Goal: Browse casually: Explore the website without a specific task or goal

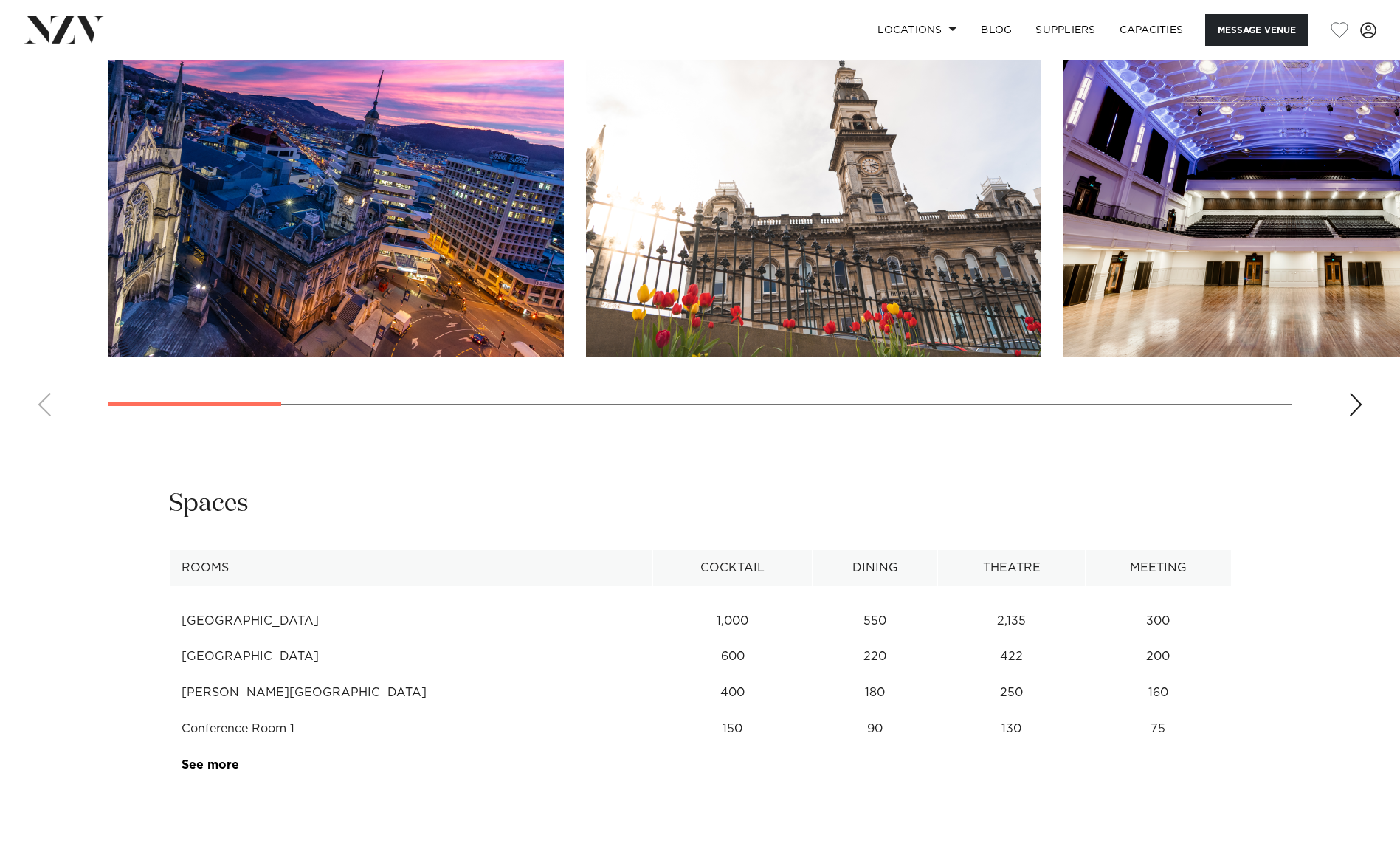
scroll to position [1476, 0]
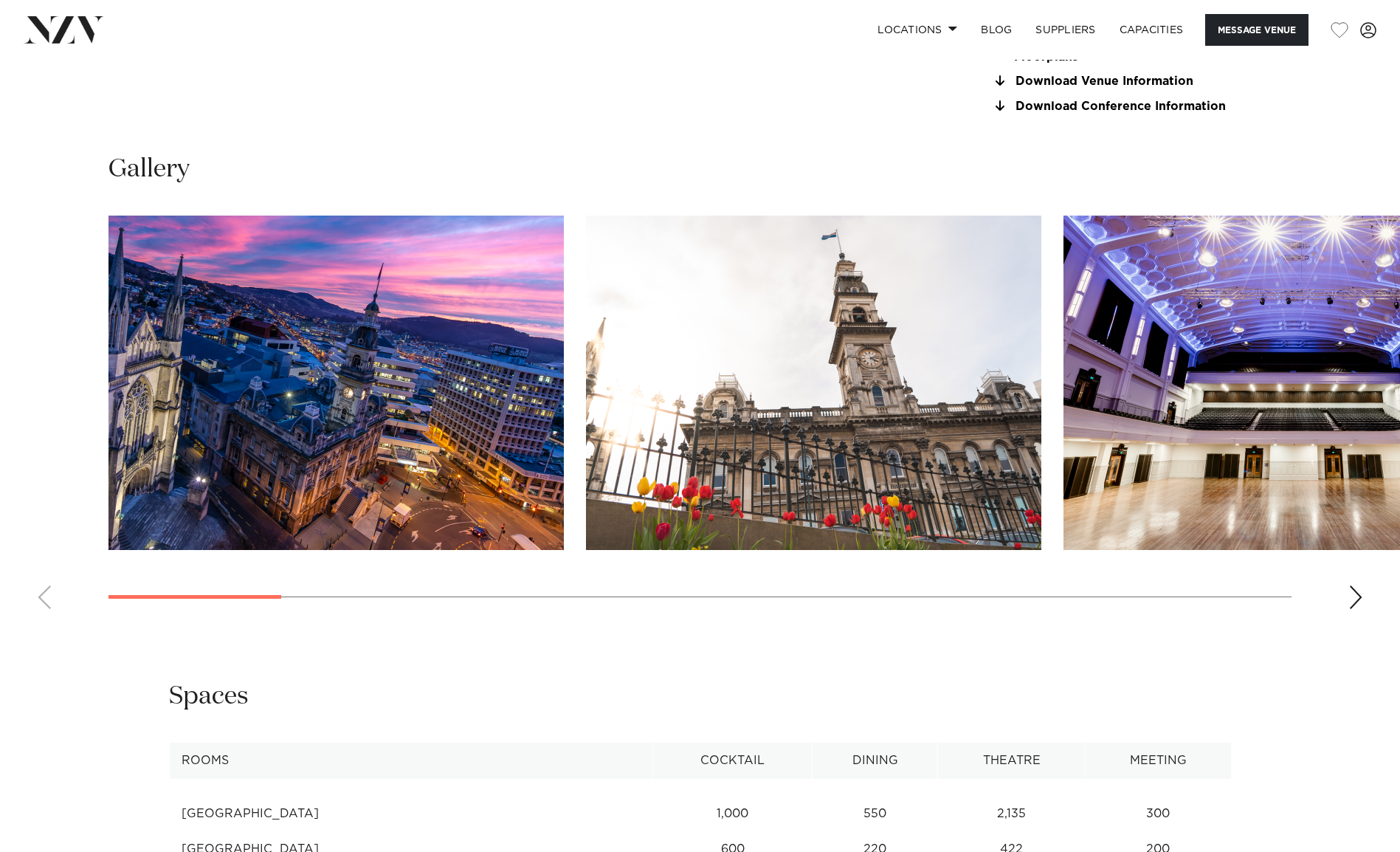
click at [1363, 600] on swiper-container at bounding box center [700, 418] width 1400 height 405
click at [1356, 602] on div "Next slide" at bounding box center [1356, 597] width 15 height 24
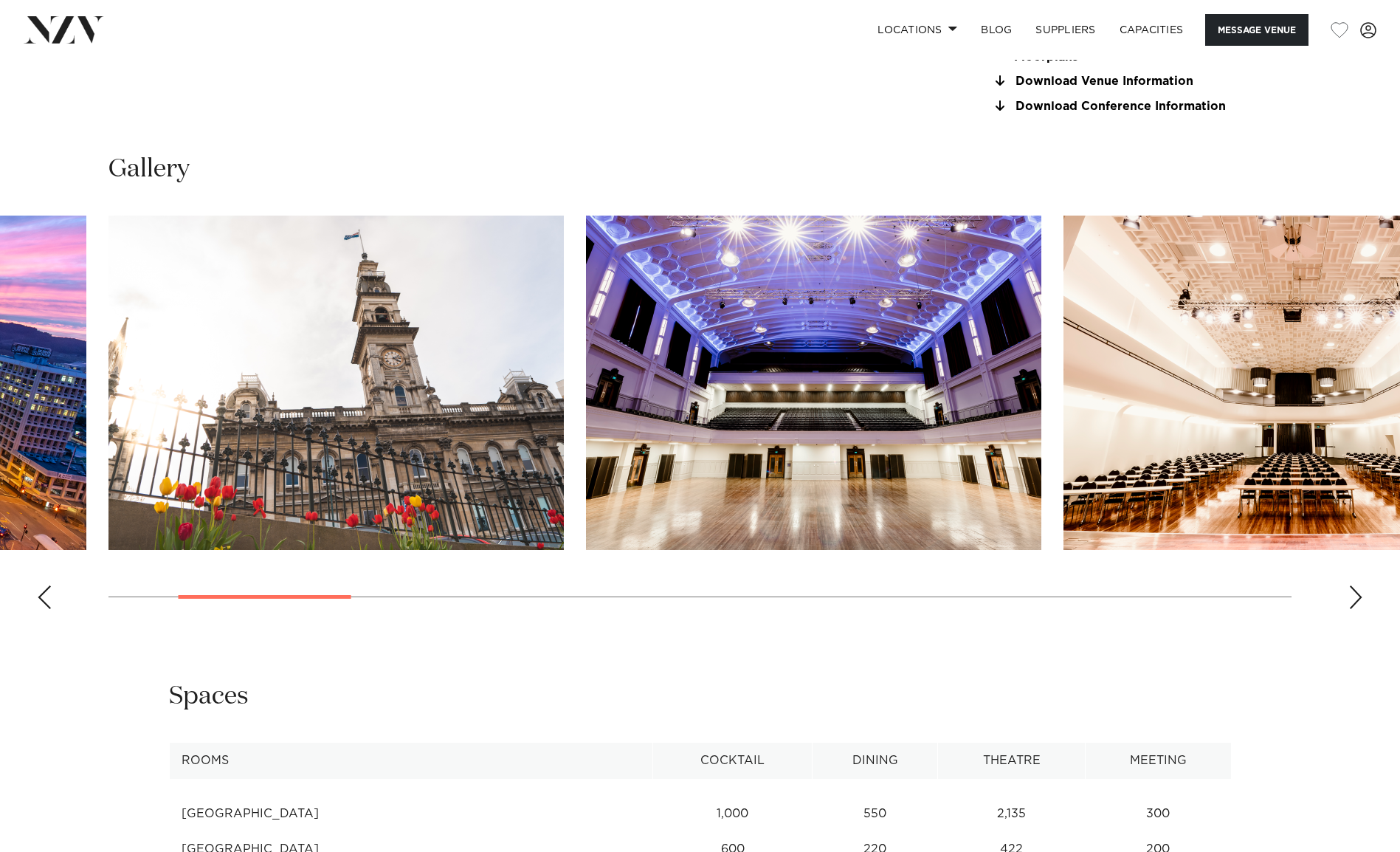
click at [1354, 597] on div "Next slide" at bounding box center [1356, 597] width 15 height 24
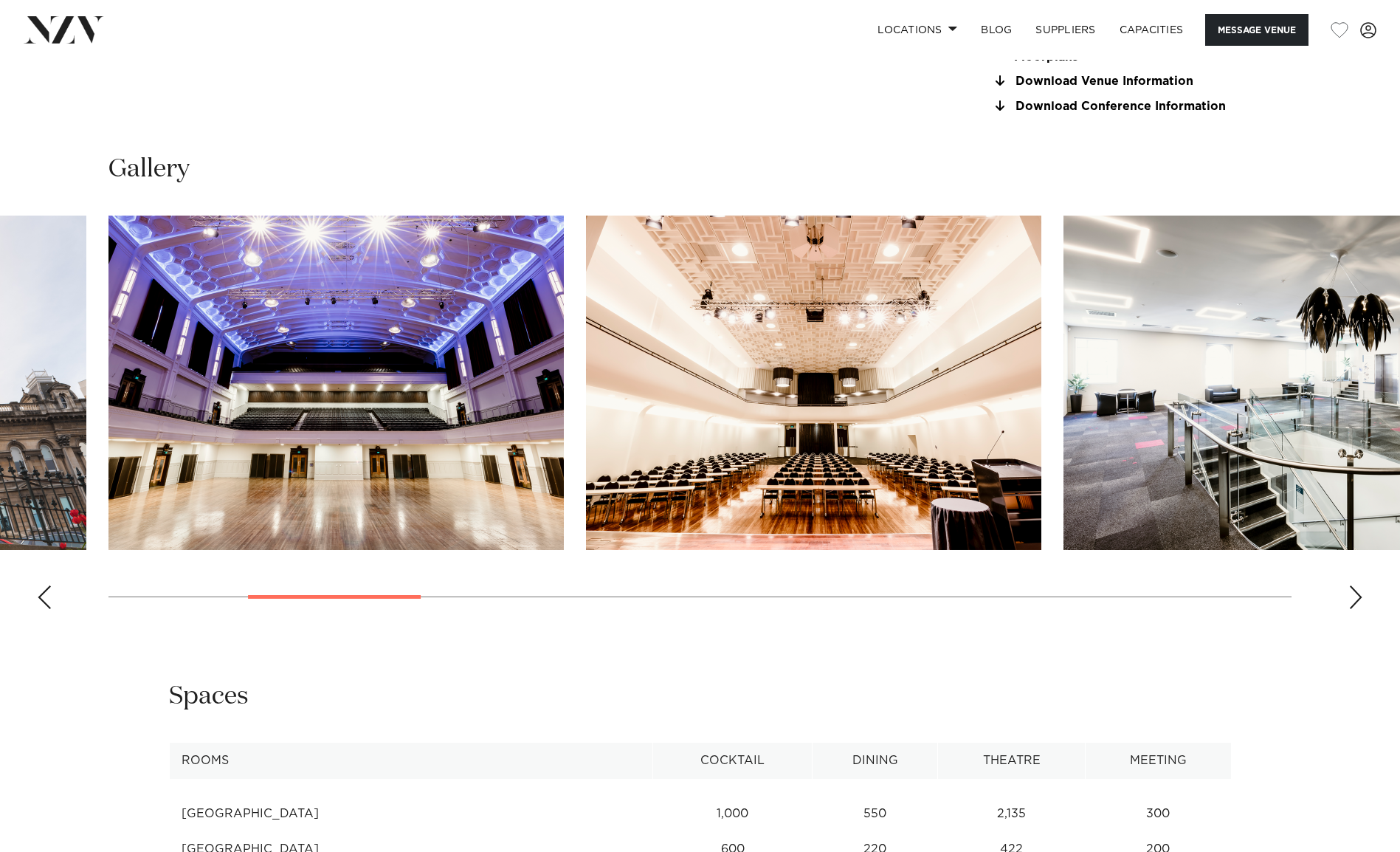
click at [1354, 597] on div "Next slide" at bounding box center [1356, 597] width 15 height 24
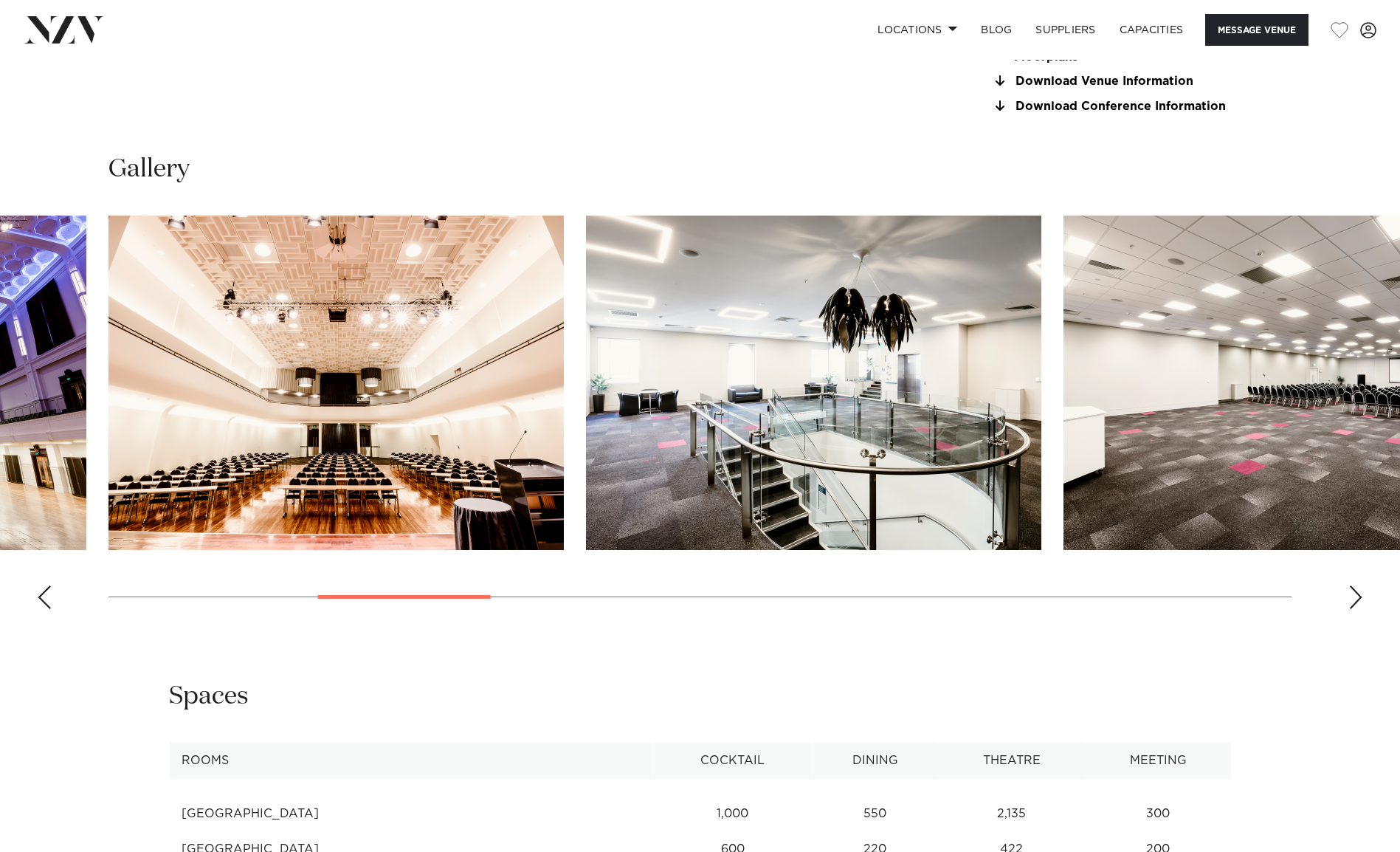
click at [1354, 597] on div "Next slide" at bounding box center [1356, 597] width 15 height 24
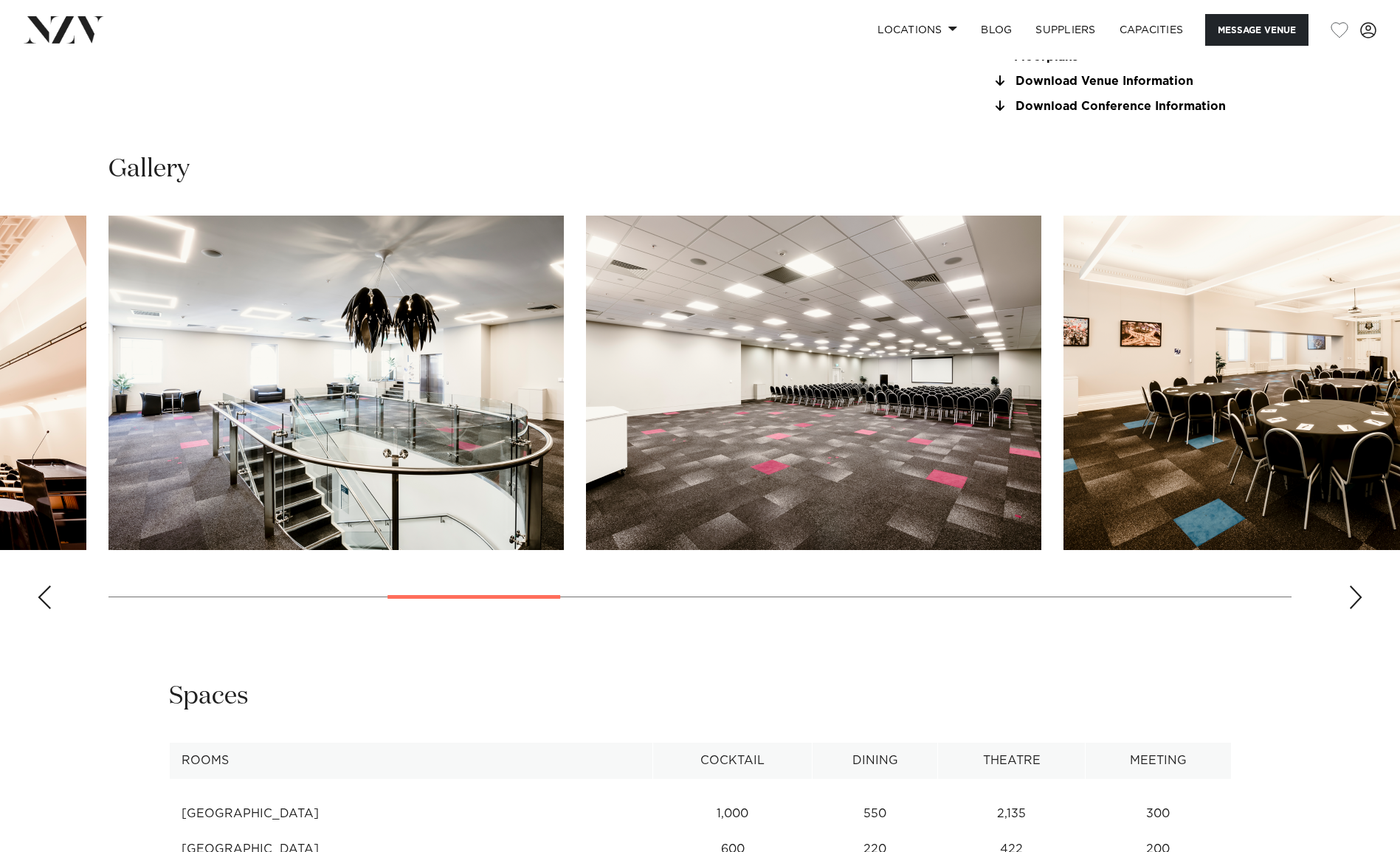
click at [1354, 597] on div "Next slide" at bounding box center [1356, 597] width 15 height 24
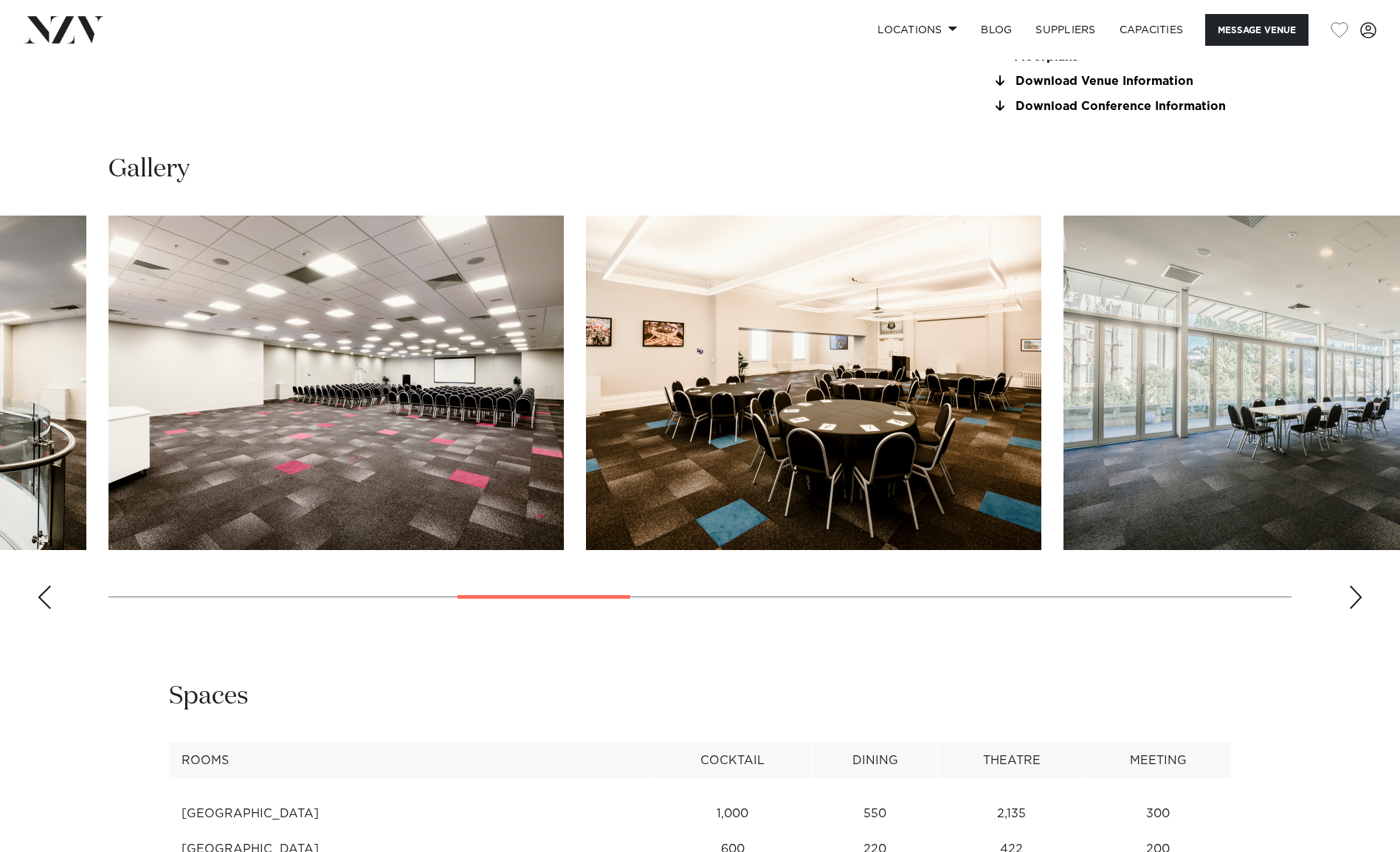
click at [1354, 597] on div "Next slide" at bounding box center [1356, 597] width 15 height 24
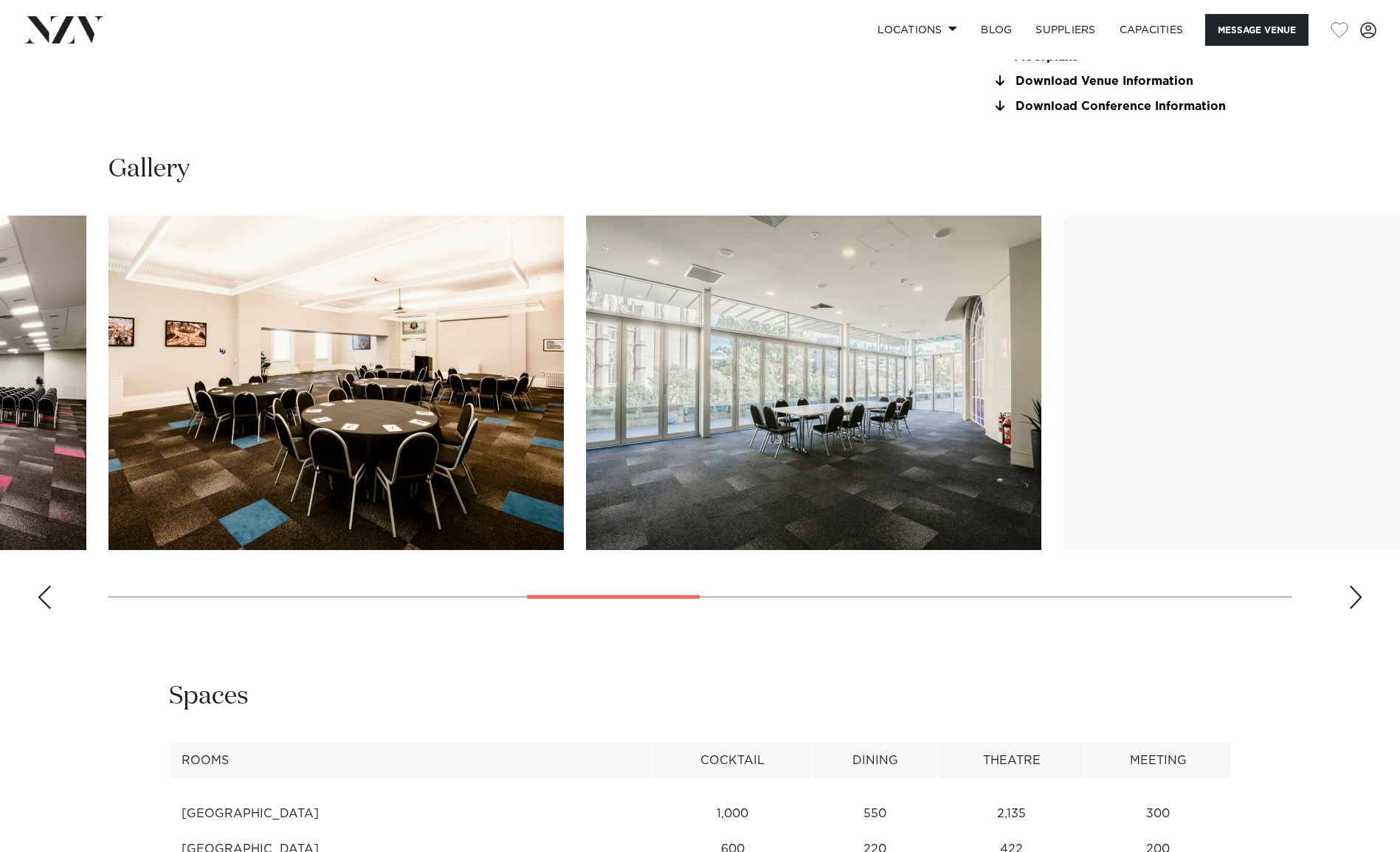
click at [1354, 597] on div "Next slide" at bounding box center [1356, 597] width 15 height 24
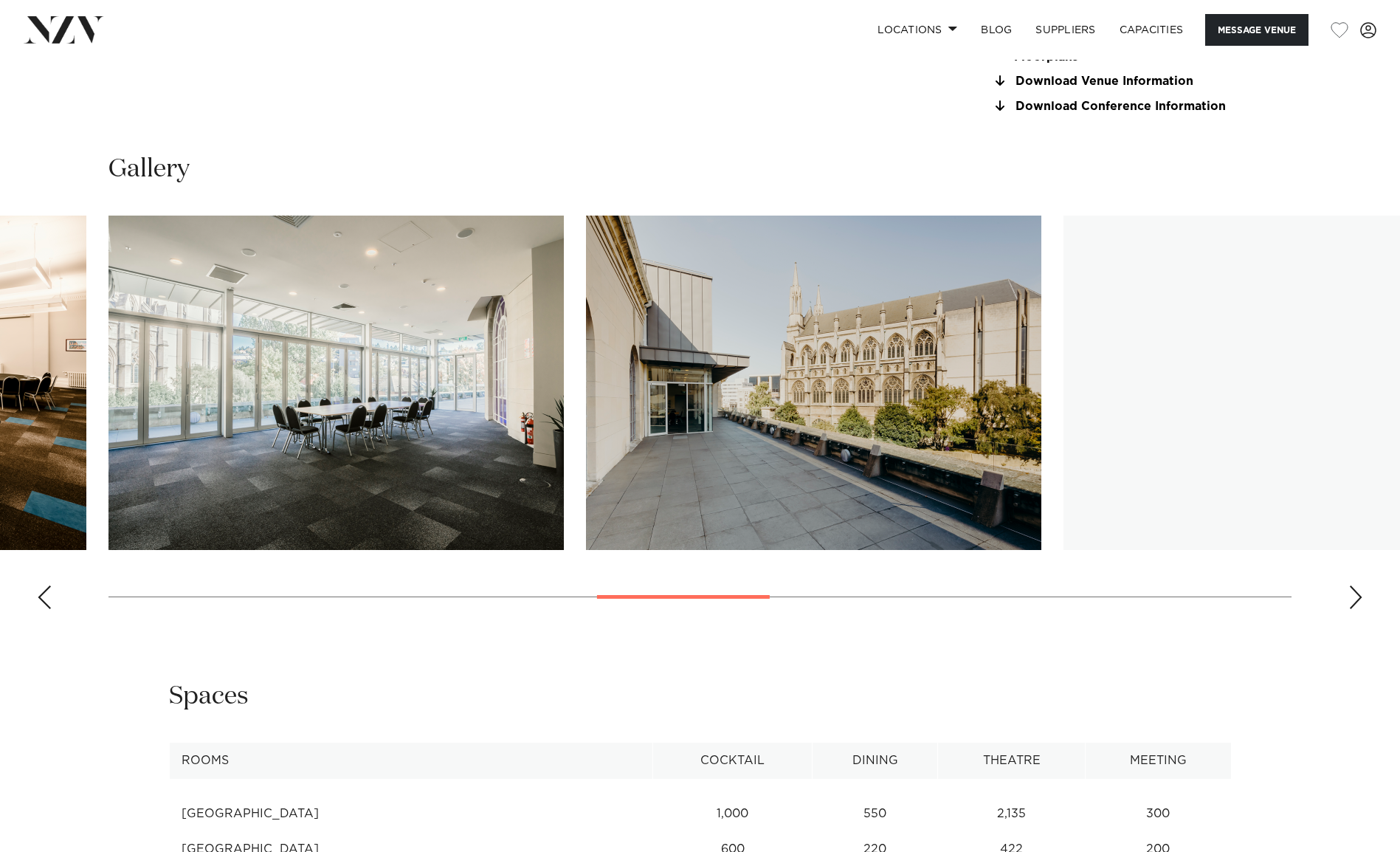
click at [1354, 597] on div "Next slide" at bounding box center [1356, 597] width 15 height 24
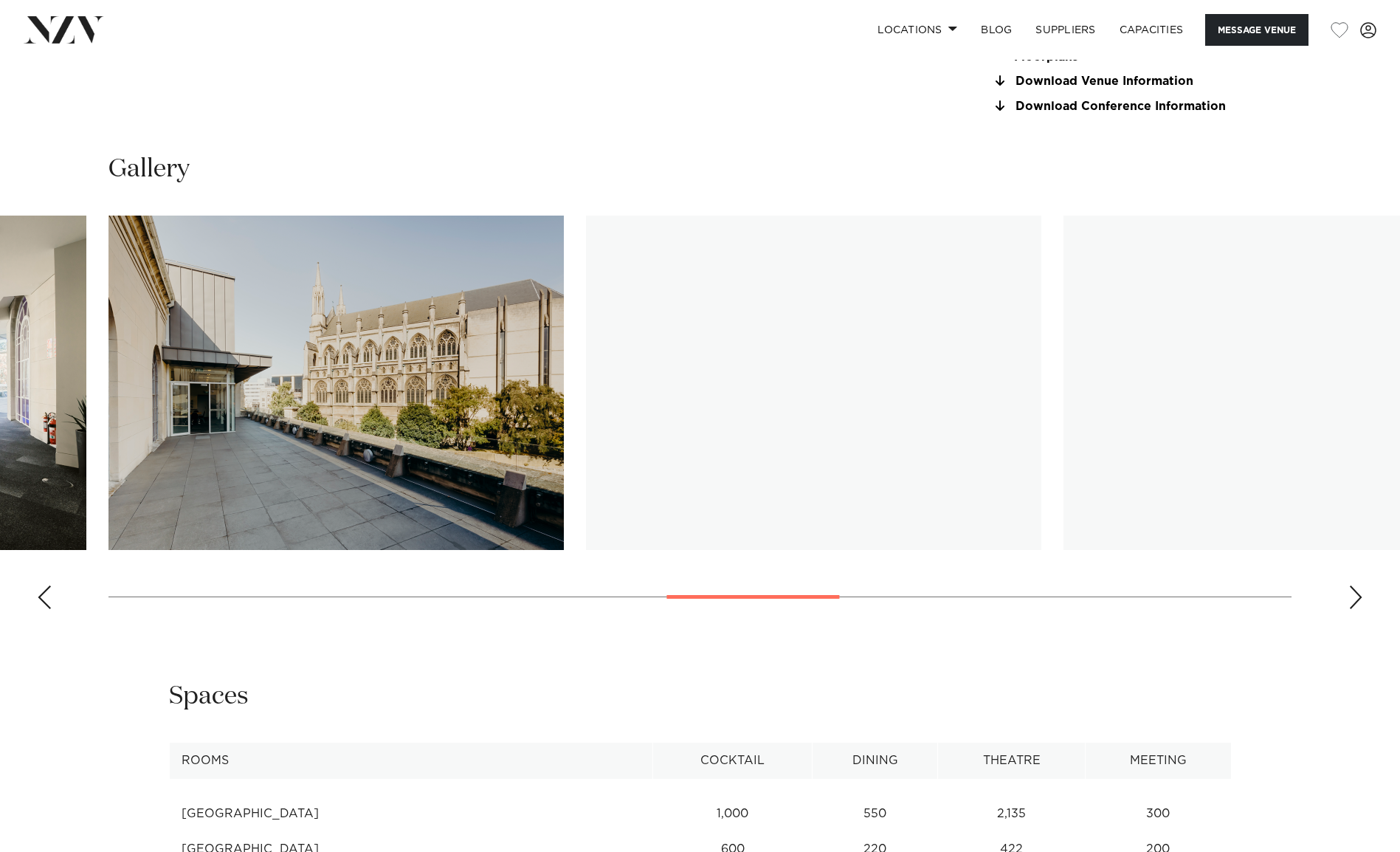
click at [1354, 597] on div "Next slide" at bounding box center [1356, 597] width 15 height 24
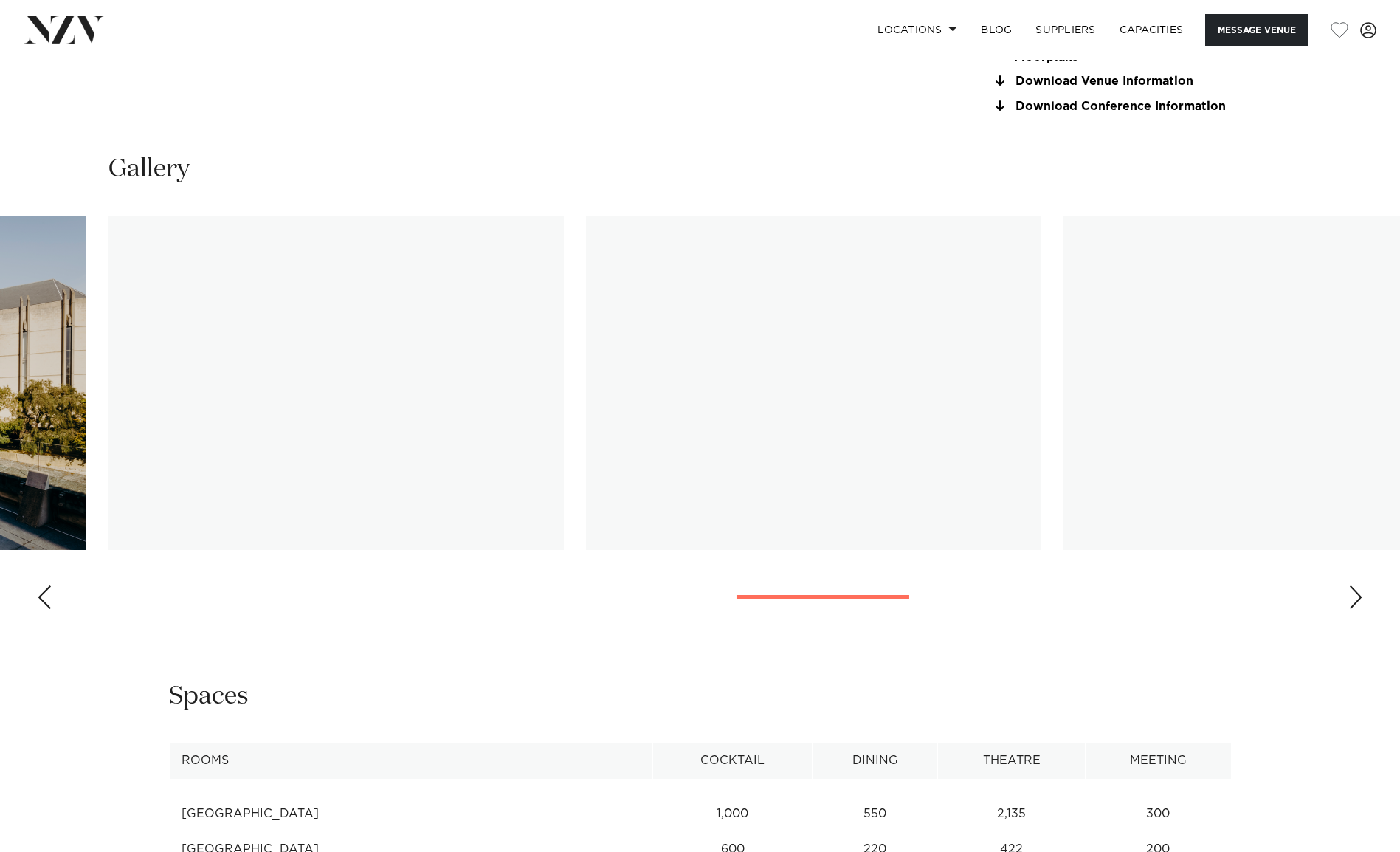
click at [1354, 597] on div "Next slide" at bounding box center [1356, 597] width 15 height 24
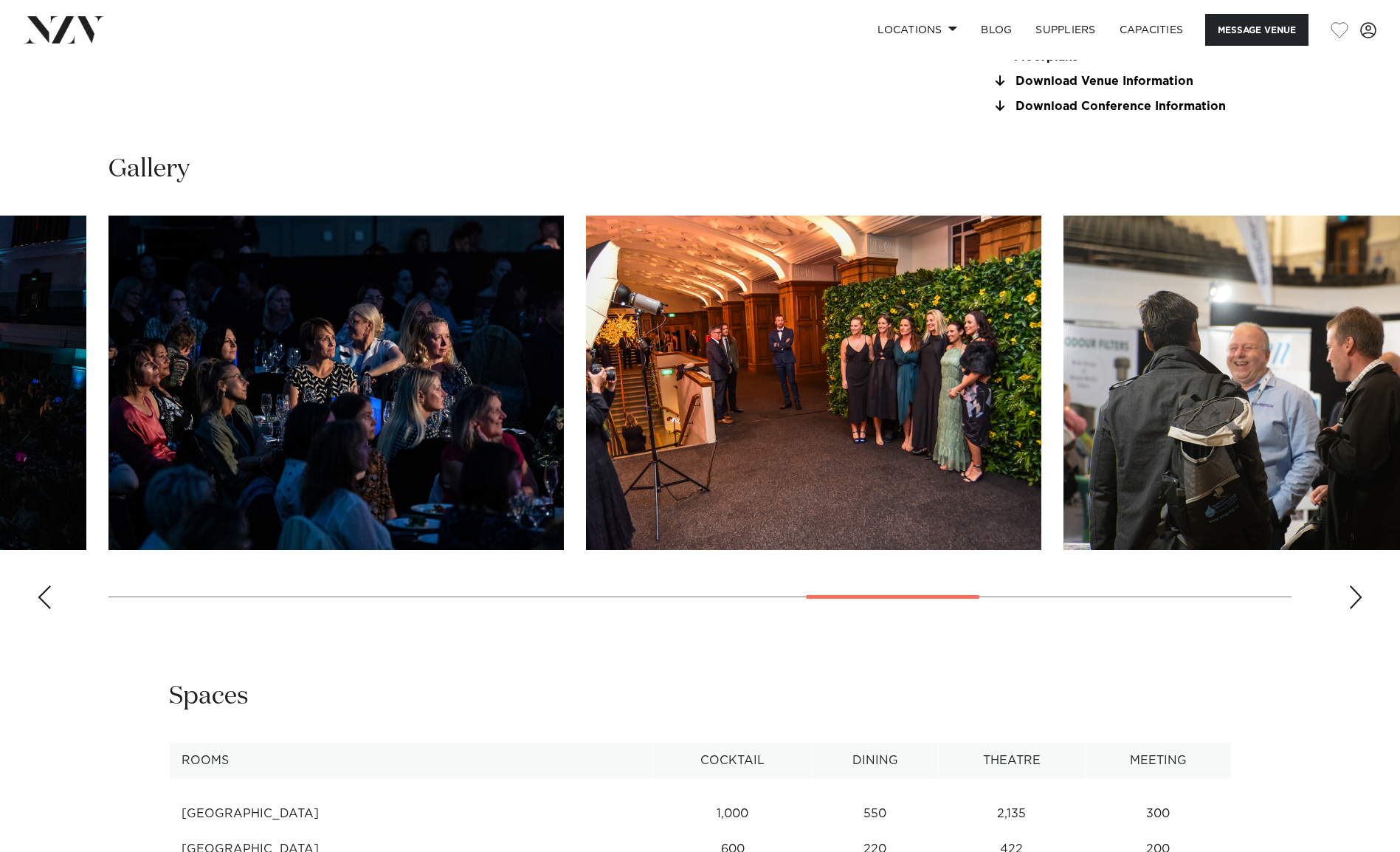
click at [1354, 610] on swiper-container at bounding box center [700, 418] width 1400 height 405
click at [1356, 598] on div "Next slide" at bounding box center [1356, 597] width 15 height 24
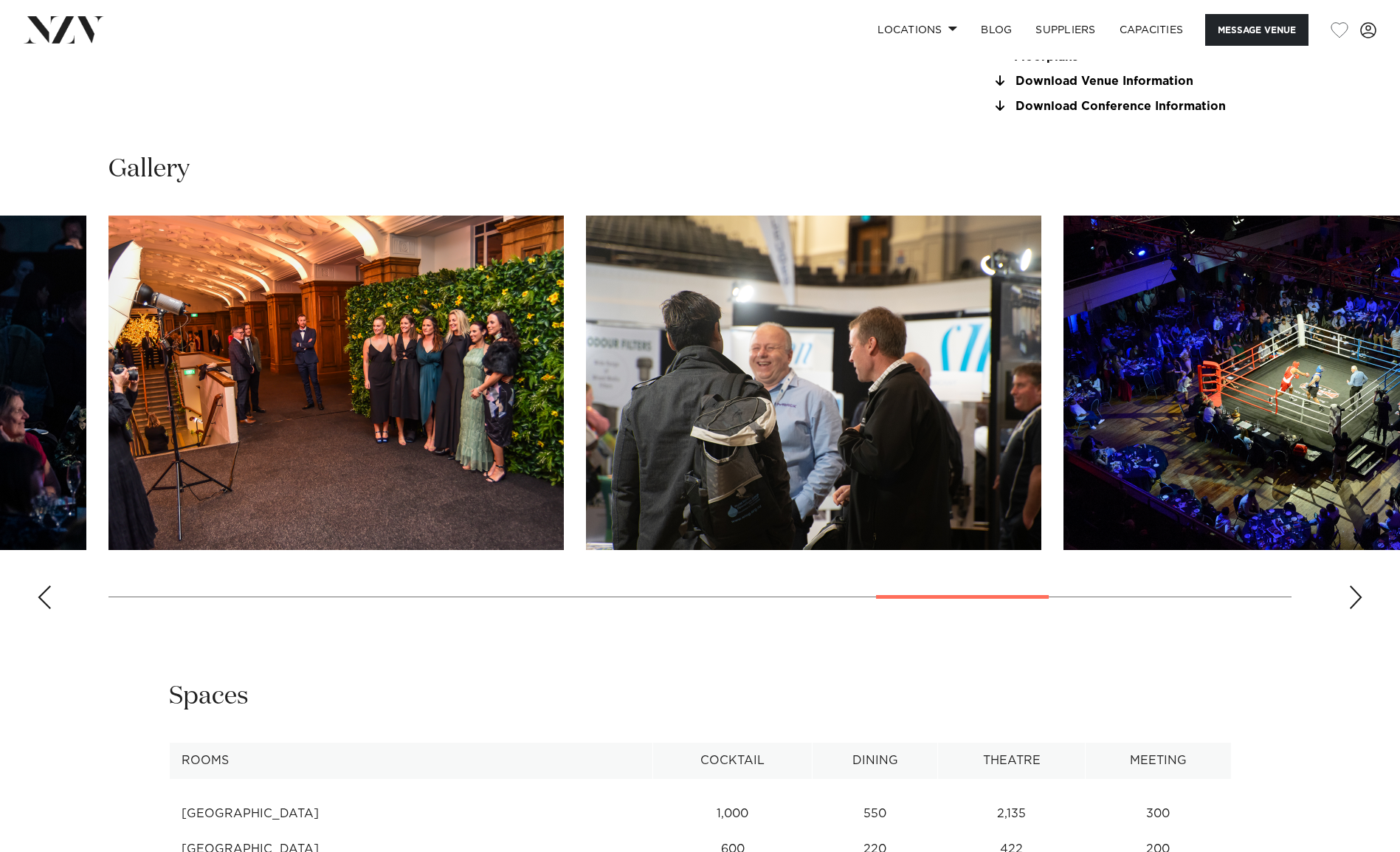
click at [1356, 598] on div "Next slide" at bounding box center [1356, 597] width 15 height 24
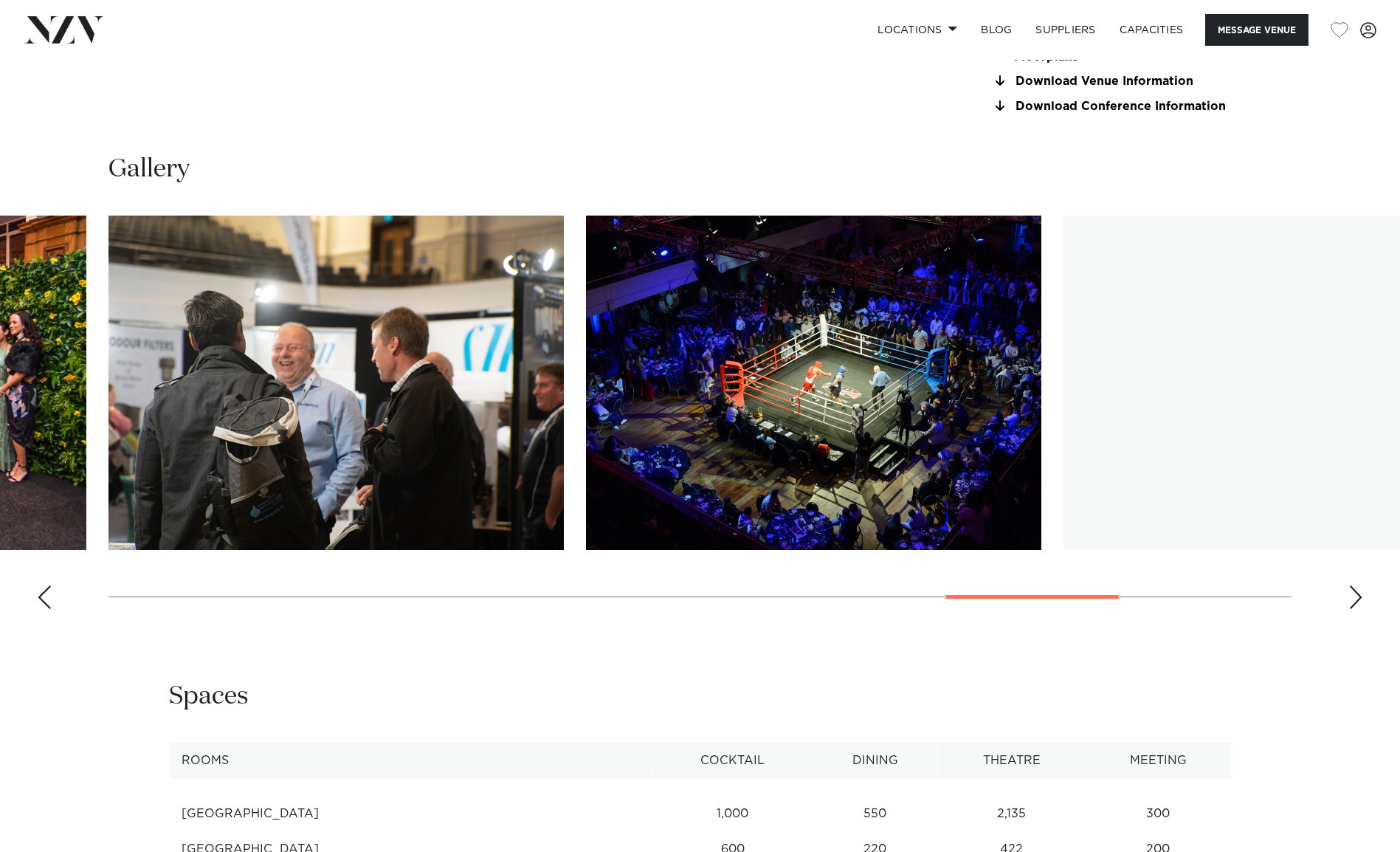
click at [1356, 598] on div "Next slide" at bounding box center [1356, 597] width 15 height 24
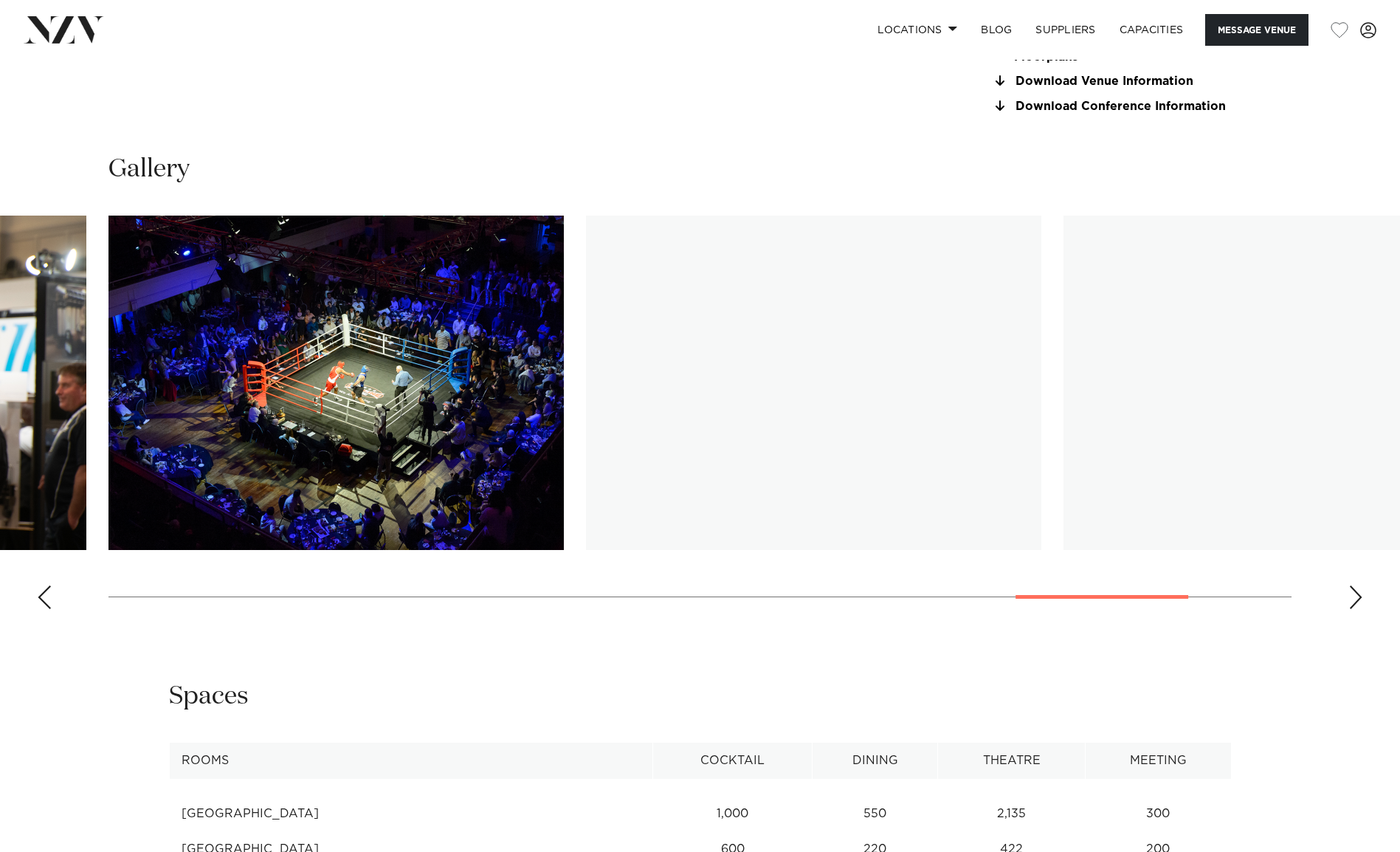
click at [1356, 598] on div "Next slide" at bounding box center [1356, 597] width 15 height 24
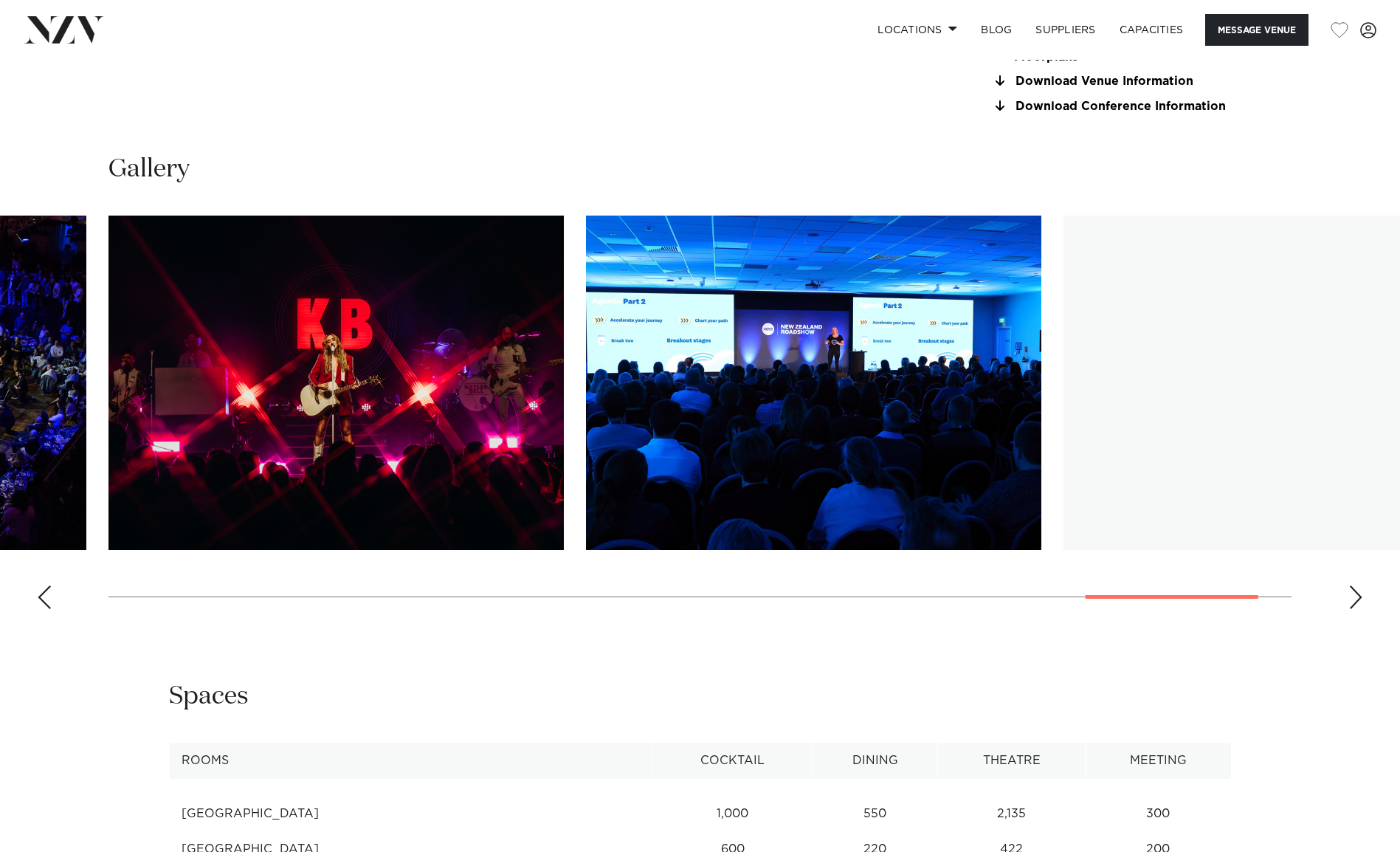
click at [1356, 598] on div "Next slide" at bounding box center [1356, 597] width 15 height 24
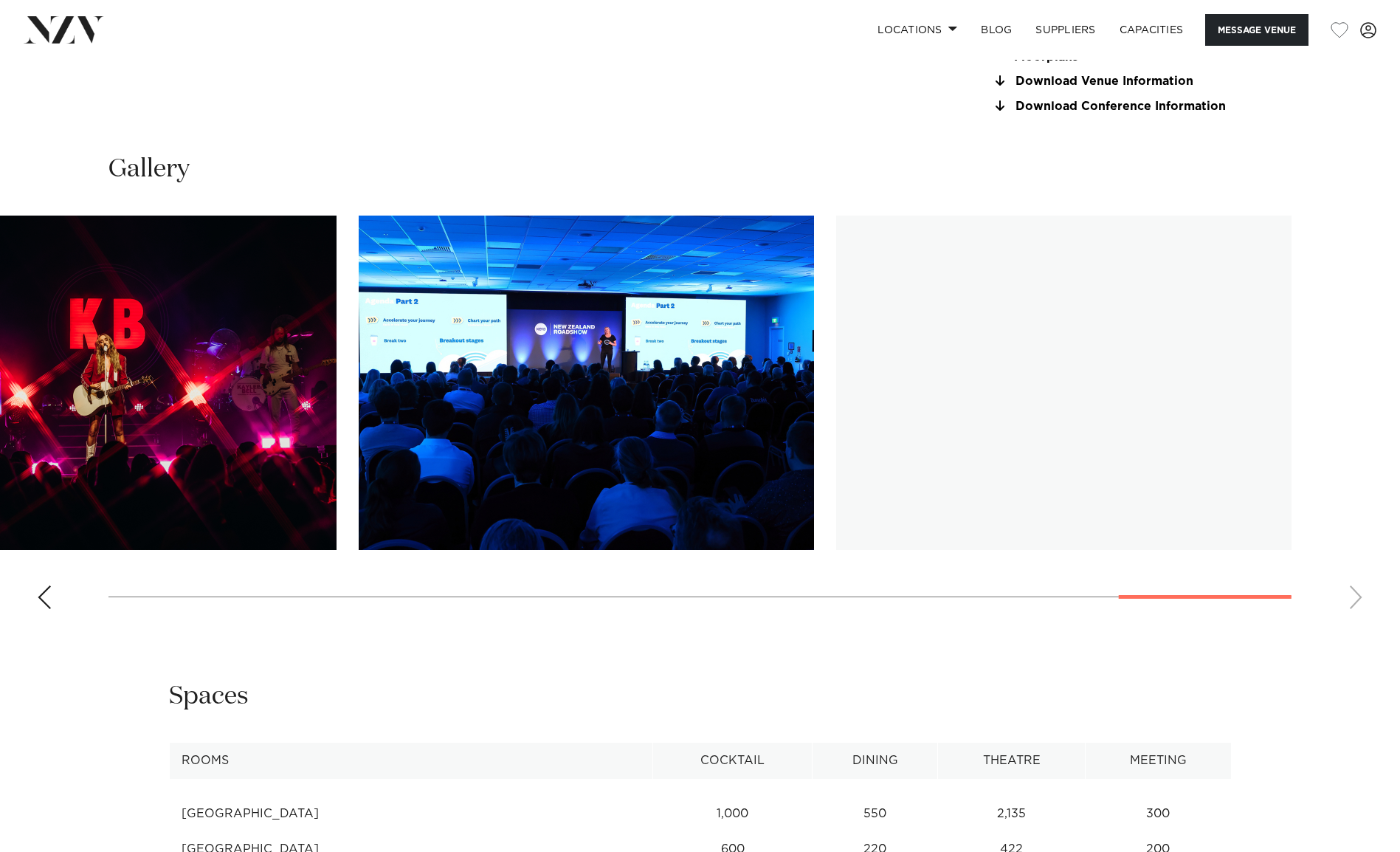
click at [1356, 598] on swiper-container at bounding box center [700, 418] width 1400 height 405
